Goal: Task Accomplishment & Management: Complete application form

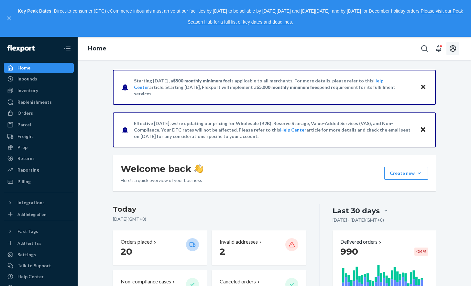
click at [454, 50] on icon "Open account menu" at bounding box center [453, 49] width 8 height 8
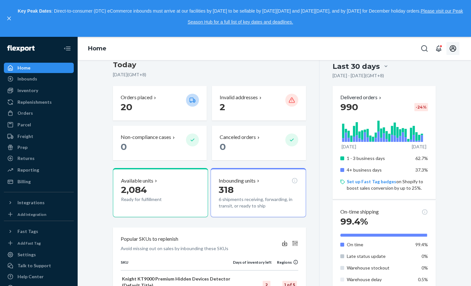
scroll to position [103, 0]
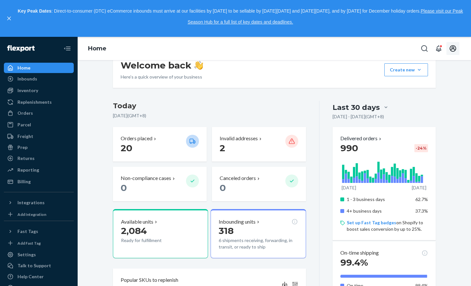
click at [453, 51] on icon "Open account menu" at bounding box center [452, 48] width 6 height 6
click at [419, 100] on div "Log out" at bounding box center [437, 106] width 48 height 12
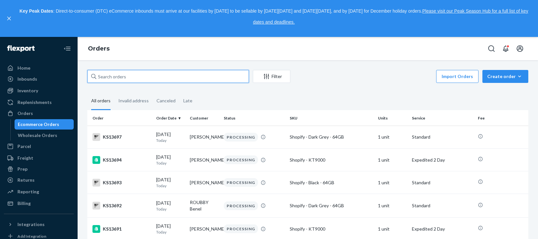
click at [225, 71] on input "text" at bounding box center [168, 76] width 162 height 13
paste input "SY7WNJMSLX"
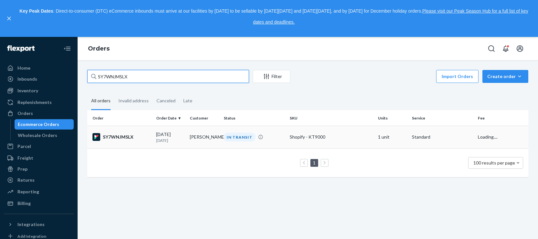
type input "SY7WNJMSLX"
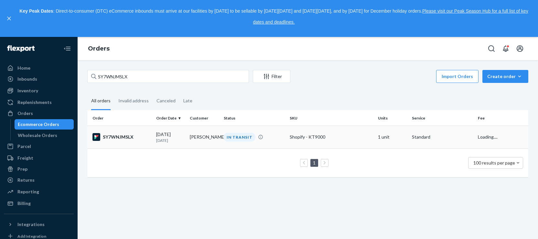
click at [125, 139] on div "SY7WNJMSLX" at bounding box center [121, 137] width 59 height 8
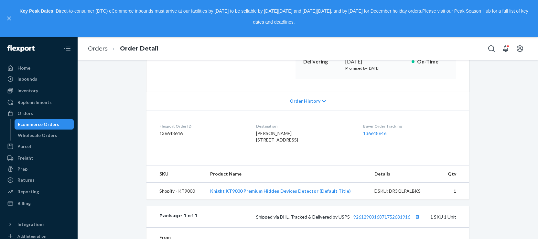
scroll to position [216, 0]
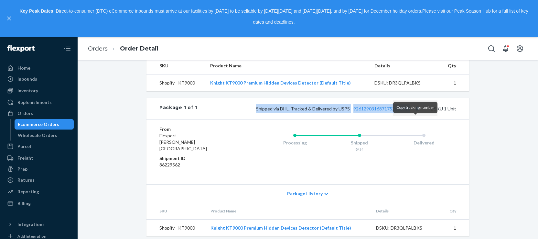
drag, startPoint x: 255, startPoint y: 122, endPoint x: 412, endPoint y: 125, distance: 156.8
click at [414, 111] on span "Shipped via DHL, Tracked & Delivered by USPS 9261290316871752681916" at bounding box center [338, 108] width 165 height 5
copy span "Shipped via DHL, Tracked & Delivered by USPS 9261290316871752681916"
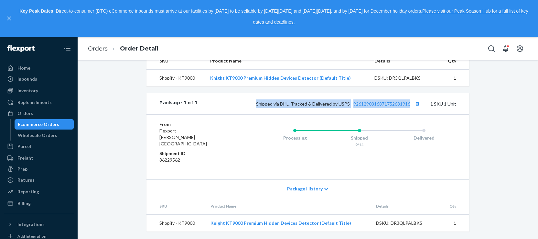
scroll to position [227, 0]
click at [382, 107] on div "Shipped via DHL, Tracked & Delivered by USPS 9261290316871752681916 1 SKU 1 Unit" at bounding box center [326, 103] width 259 height 8
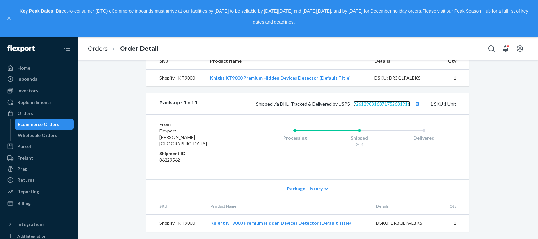
click at [382, 106] on link "9261290316871752681916" at bounding box center [381, 103] width 57 height 5
click at [95, 51] on link "Orders" at bounding box center [98, 48] width 20 height 7
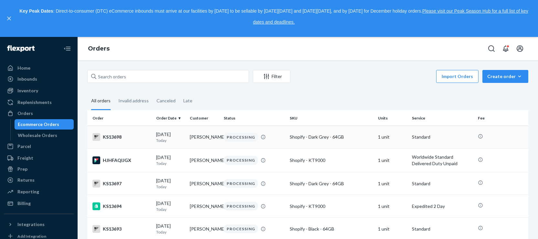
scroll to position [948, 0]
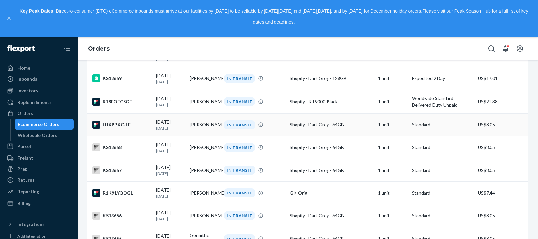
click at [118, 128] on div "HJXPPXCJLE" at bounding box center [121, 125] width 59 height 8
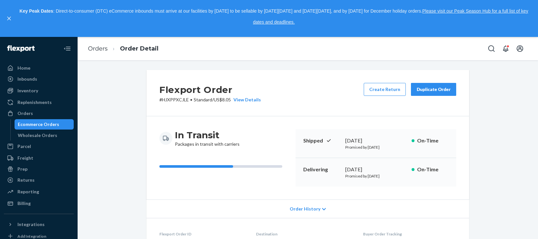
scroll to position [209, 0]
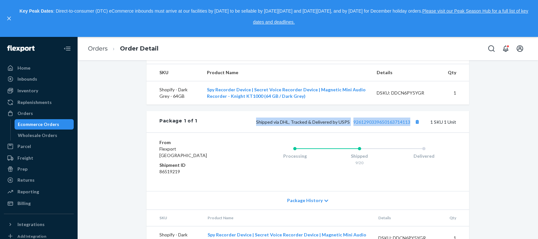
drag, startPoint x: 258, startPoint y: 134, endPoint x: 406, endPoint y: 136, distance: 148.4
click at [411, 132] on div "Package 1 of 1 Shipped via DHL, Tracked & Delivered by USPS 9261290339650163714…" at bounding box center [307, 121] width 323 height 21
click at [373, 124] on link "9261290339650163714113" at bounding box center [381, 121] width 57 height 5
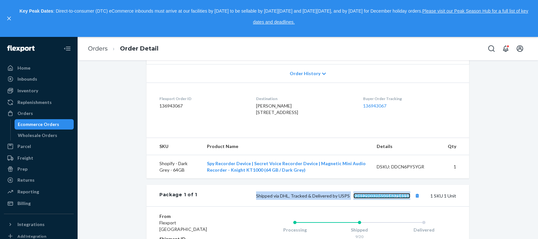
scroll to position [47, 0]
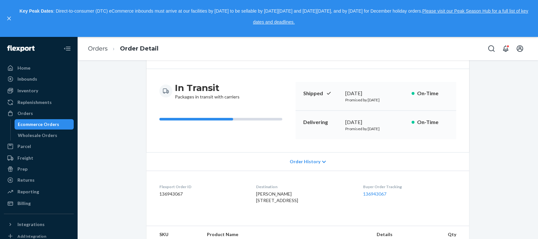
click at [476, 114] on div "Flexport Order # HJXPPXCJLE • Standard / US$8.05 View Details Create Return Dup…" at bounding box center [307, 221] width 451 height 396
drag, startPoint x: 343, startPoint y: 121, endPoint x: 391, endPoint y: 120, distance: 48.2
click at [392, 121] on div "[DATE]" at bounding box center [375, 121] width 61 height 7
copy div "[DATE]"
click at [96, 46] on link "Orders" at bounding box center [98, 48] width 20 height 7
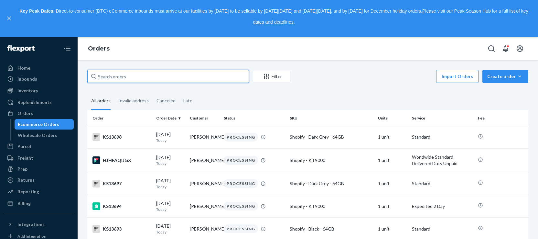
click at [176, 75] on input "text" at bounding box center [168, 76] width 162 height 13
click at [172, 75] on input "text" at bounding box center [168, 76] width 162 height 13
paste input "#R18FOECSGE"
type input "#R18FOECSGE"
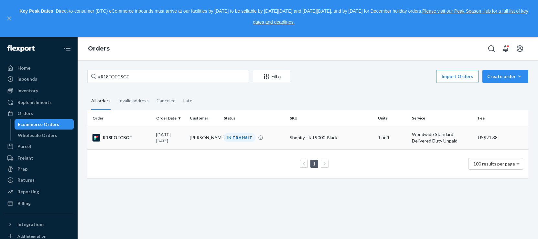
click at [125, 137] on div "R18FOECSGE" at bounding box center [121, 138] width 59 height 8
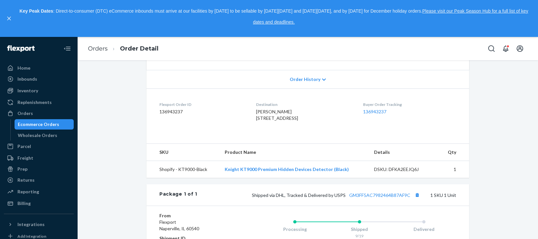
scroll to position [162, 0]
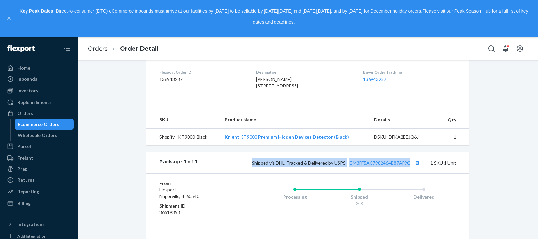
drag, startPoint x: 252, startPoint y: 177, endPoint x: 408, endPoint y: 176, distance: 156.8
click at [408, 165] on span "Shipped via DHL, Tracked & Delivered by USPS GM3FF5AC7982464B87AF9C" at bounding box center [336, 162] width 169 height 5
copy span "Shipped via DHL, Tracked & Delivered by USPS GM3FF5AC7982464B87AF9C"
click at [382, 165] on link "GM3FF5AC7982464B87AF9C" at bounding box center [379, 162] width 61 height 5
click at [96, 46] on link "Orders" at bounding box center [98, 48] width 20 height 7
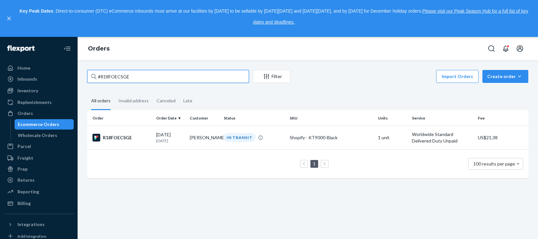
click at [117, 76] on input "#R18FOECSGE" at bounding box center [168, 76] width 162 height 13
paste input "KS13631"
type input "KS13631"
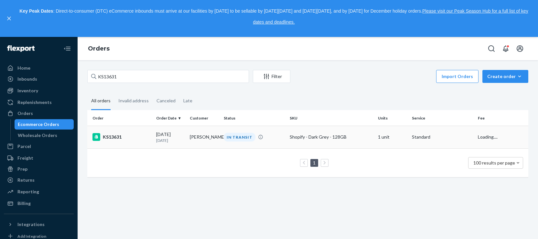
click at [114, 139] on div "KS13631" at bounding box center [121, 137] width 59 height 8
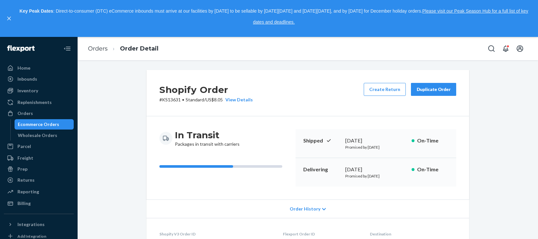
drag, startPoint x: 344, startPoint y: 171, endPoint x: 388, endPoint y: 168, distance: 44.0
click at [388, 168] on div "[DATE]" at bounding box center [375, 169] width 61 height 7
drag, startPoint x: 97, startPoint y: 47, endPoint x: 179, endPoint y: 4, distance: 93.1
click at [97, 47] on link "Orders" at bounding box center [98, 48] width 20 height 7
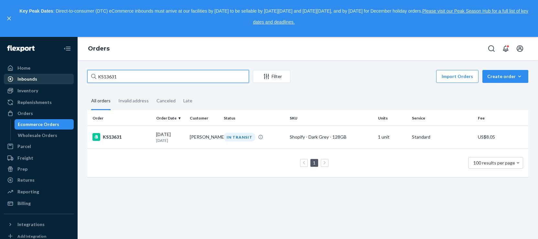
drag, startPoint x: 134, startPoint y: 77, endPoint x: 60, endPoint y: 81, distance: 73.5
click at [60, 81] on div "Home Inbounds Shipping Plans Problems Inventory Products Replenishments Orders …" at bounding box center [269, 138] width 538 height 202
paste input "[PERSON_NAME]"
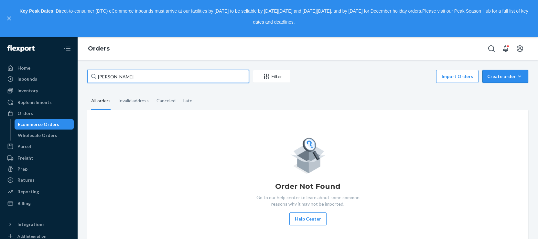
type input "[PERSON_NAME]"
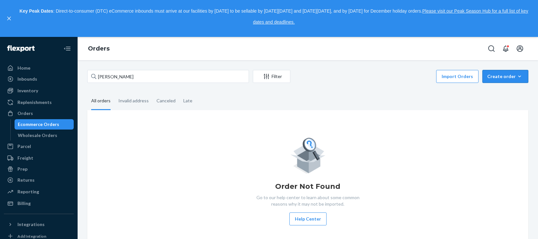
click at [497, 79] on div "Create order" at bounding box center [505, 76] width 36 height 6
click at [502, 86] on span "Ecommerce order" at bounding box center [488, 84] width 36 height 5
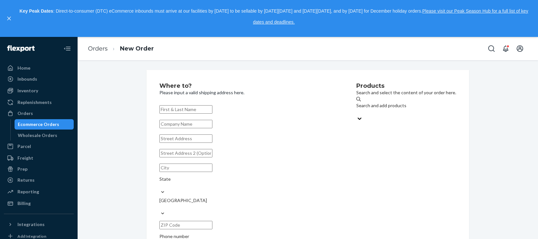
click at [363, 108] on div "Search and add products" at bounding box center [406, 105] width 100 height 6
click at [357, 109] on input "Search and add products" at bounding box center [356, 112] width 1 height 6
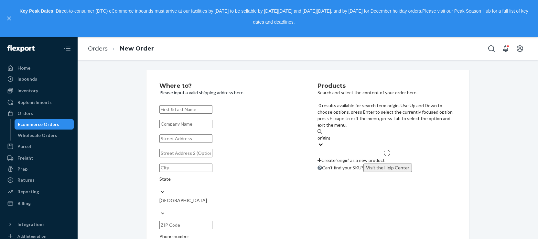
type input "original"
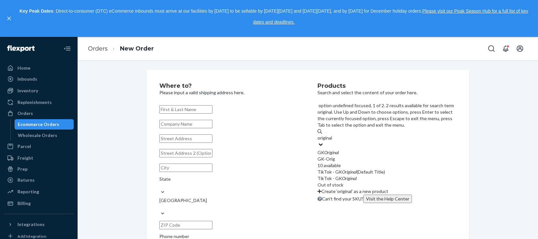
click at [369, 149] on div "GK Original" at bounding box center [386, 152] width 139 height 6
click at [333, 134] on input "original" at bounding box center [325, 137] width 16 height 6
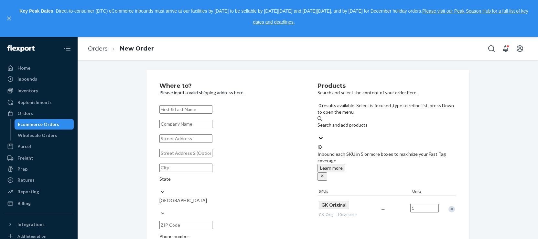
click at [381, 122] on div "Search and add products original" at bounding box center [386, 128] width 139 height 13
click at [318, 128] on input "original" at bounding box center [317, 131] width 1 height 6
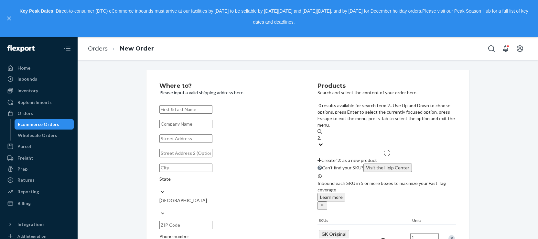
type input "2.0"
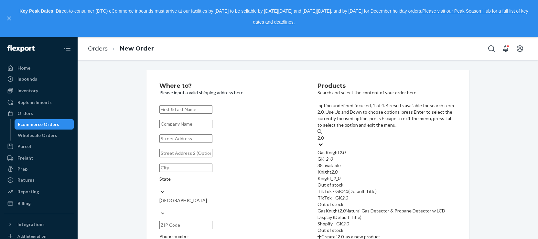
click at [369, 149] on div "GasKnight 2 . 0" at bounding box center [386, 152] width 139 height 6
click at [324, 134] on input "2.0" at bounding box center [320, 137] width 7 height 6
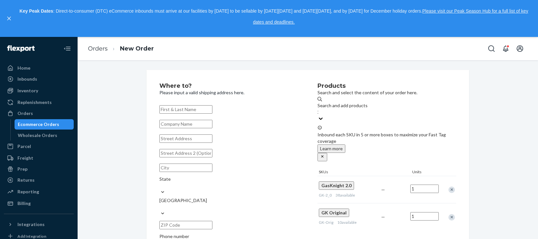
click at [212, 111] on input "text" at bounding box center [185, 109] width 53 height 8
paste input "[PERSON_NAME]"
type input "[PERSON_NAME]"
click at [198, 143] on input "text" at bounding box center [185, 138] width 53 height 8
paste input "[STREET_ADDRESS]"
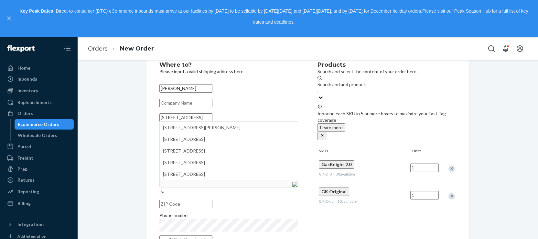
scroll to position [31, 0]
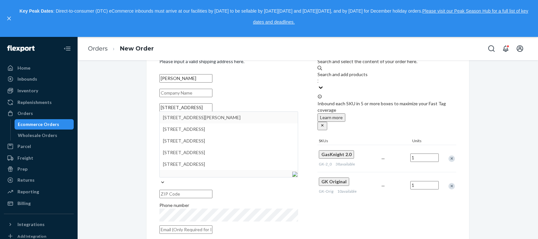
type input "[STREET_ADDRESS]"
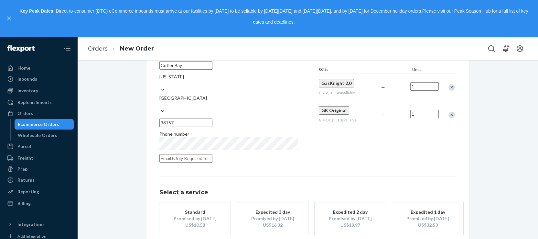
scroll to position [125, 0]
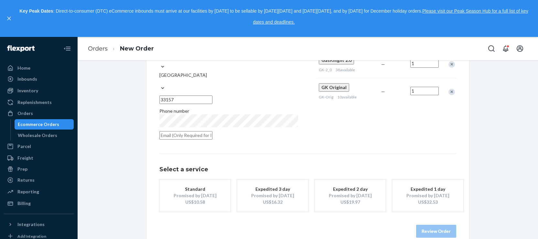
click at [196, 198] on div "US$10.58" at bounding box center [195, 201] width 52 height 6
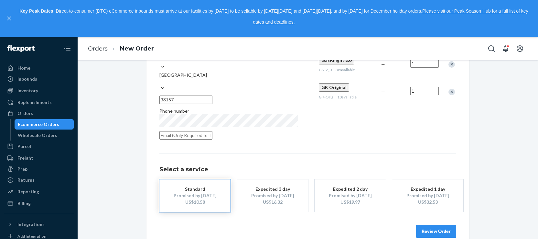
click at [436, 224] on button "Review Order" at bounding box center [436, 230] width 40 height 13
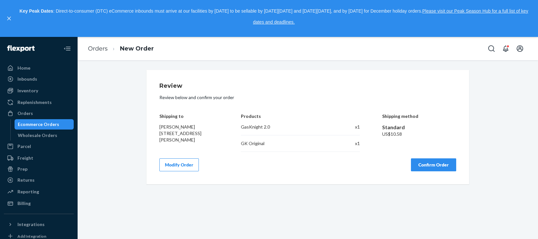
scroll to position [0, 0]
click at [419, 163] on button "Confirm Order" at bounding box center [433, 164] width 45 height 13
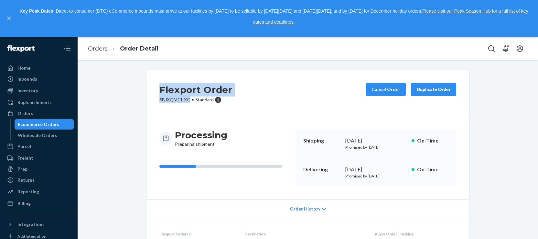
drag, startPoint x: 169, startPoint y: 92, endPoint x: 186, endPoint y: 98, distance: 17.7
click at [186, 98] on div "Flexport Order # BJXQMCIIXG • Standard" at bounding box center [195, 93] width 73 height 20
click at [97, 49] on link "Orders" at bounding box center [98, 48] width 20 height 7
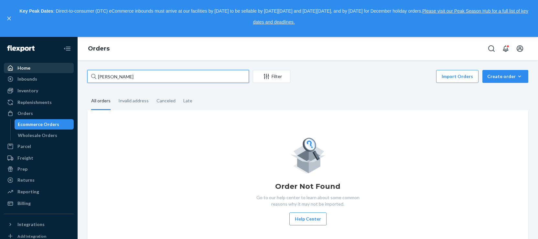
drag, startPoint x: 132, startPoint y: 75, endPoint x: 66, endPoint y: 70, distance: 66.4
click at [66, 70] on div "Home Inbounds Shipping Plans Problems Inventory Products Replenishments Orders …" at bounding box center [269, 138] width 538 height 202
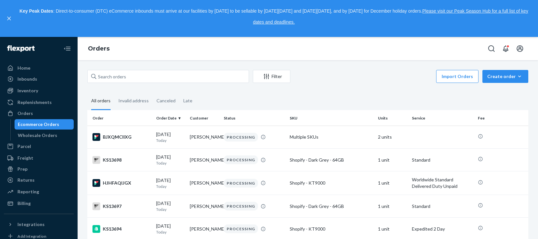
click at [358, 71] on div "Import Orders Create order Ecommerce order Removal order" at bounding box center [411, 77] width 234 height 15
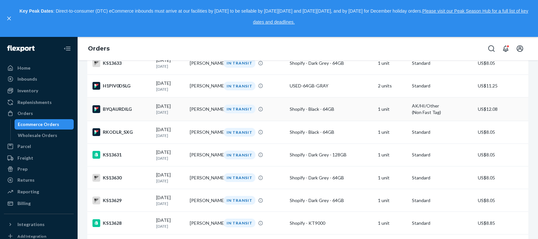
click at [119, 113] on div "BYQAURDILG" at bounding box center [121, 109] width 59 height 8
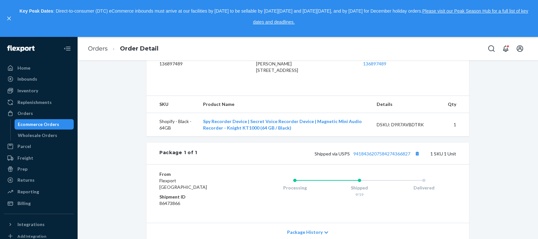
scroll to position [216, 0]
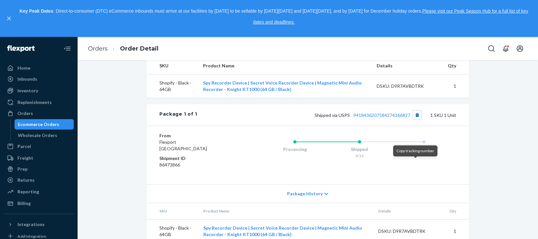
click at [414, 119] on button "Copy tracking number" at bounding box center [417, 115] width 8 height 8
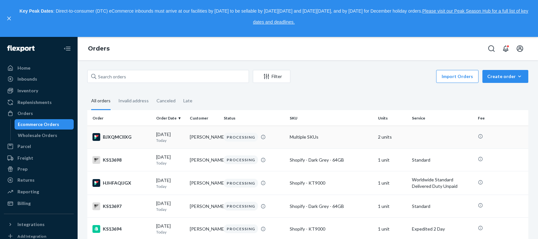
scroll to position [1205, 0]
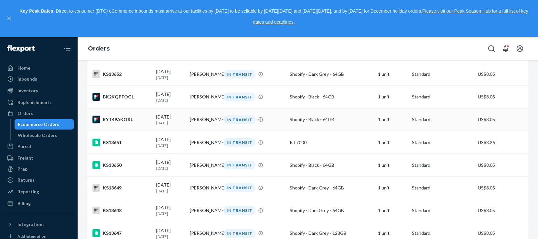
click at [121, 123] on div "RYT49AKOXL" at bounding box center [121, 119] width 59 height 8
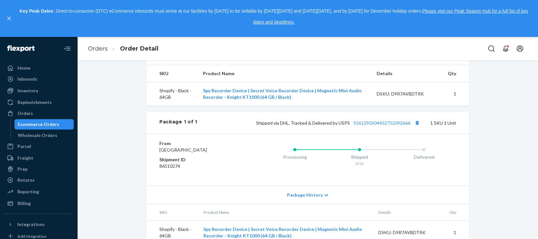
scroll to position [216, 0]
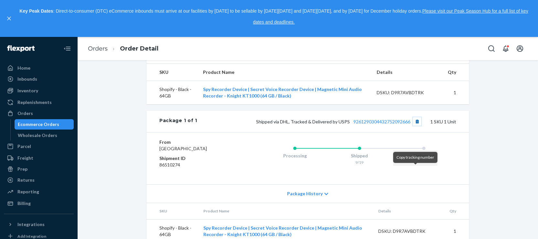
click at [415, 125] on button "Copy tracking number" at bounding box center [417, 121] width 8 height 8
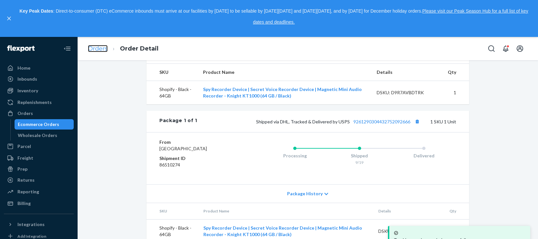
click at [96, 50] on link "Orders" at bounding box center [98, 48] width 20 height 7
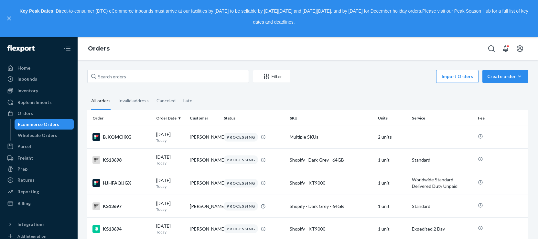
scroll to position [1181, 0]
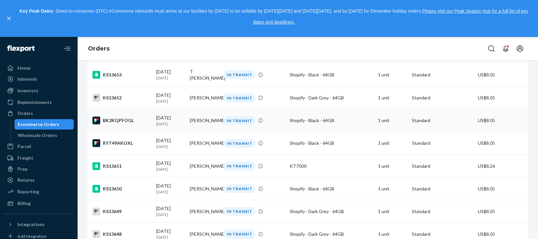
click at [123, 124] on div "BK2KQPFOGL" at bounding box center [121, 120] width 59 height 8
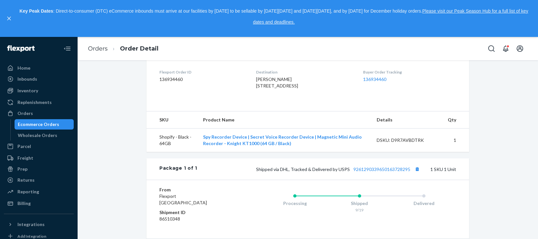
scroll to position [216, 0]
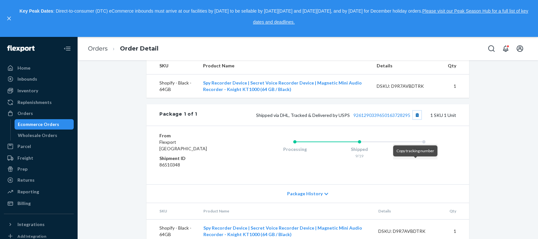
click at [415, 119] on button "Copy tracking number" at bounding box center [417, 115] width 8 height 8
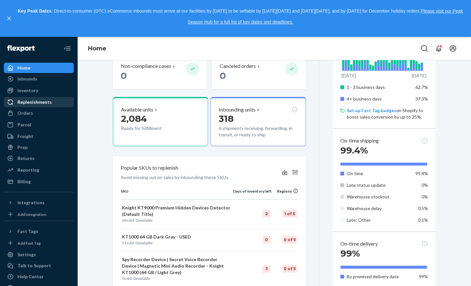
scroll to position [15, 0]
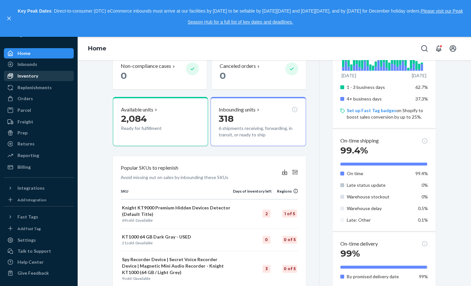
click at [29, 75] on div "Inventory" at bounding box center [27, 76] width 21 height 6
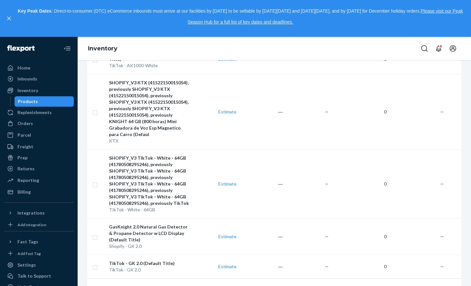
scroll to position [288, 0]
